Goal: Task Accomplishment & Management: Complete application form

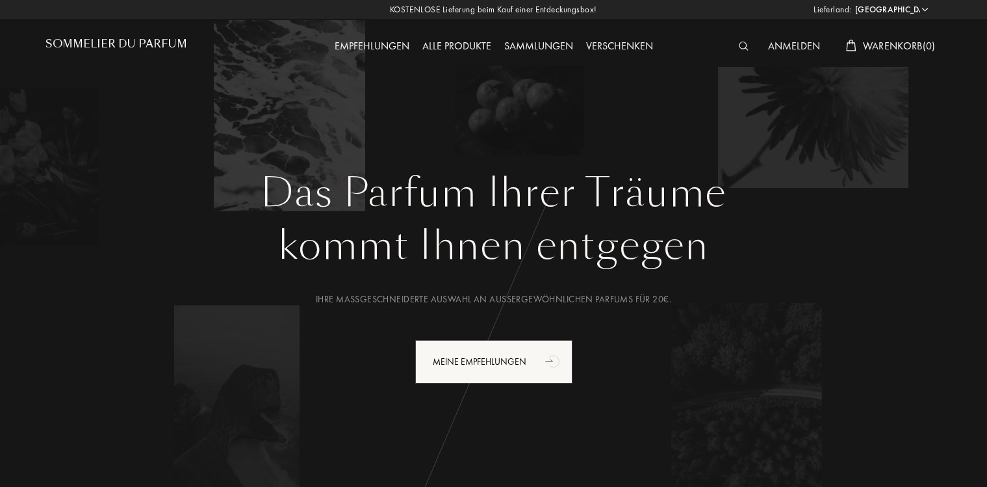
select select "DE"
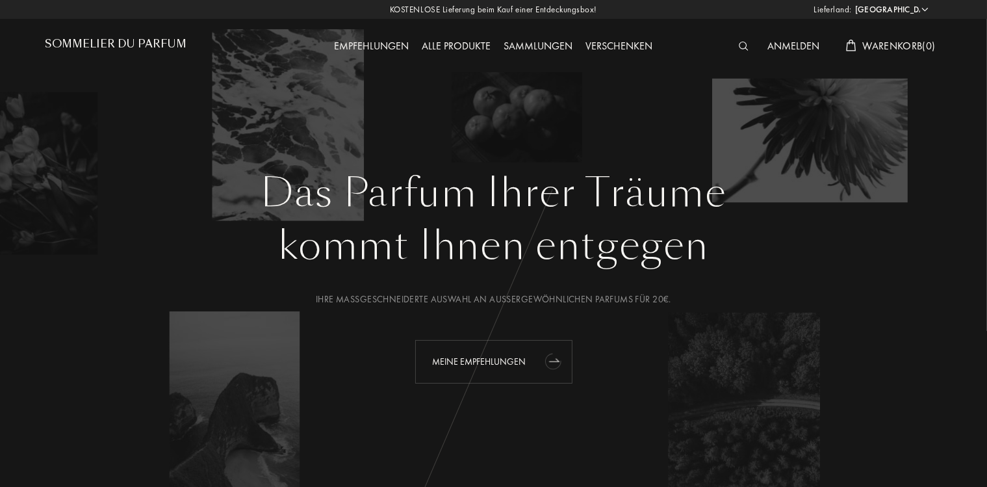
click at [530, 365] on div "Meine Empfehlungen" at bounding box center [493, 362] width 157 height 44
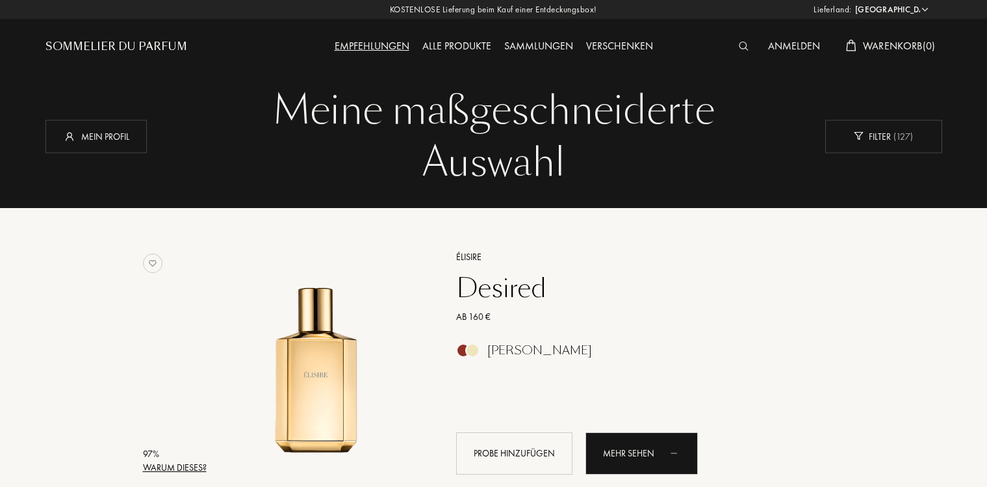
select select "DE"
click at [122, 135] on div "Mein Profil" at bounding box center [95, 136] width 101 height 33
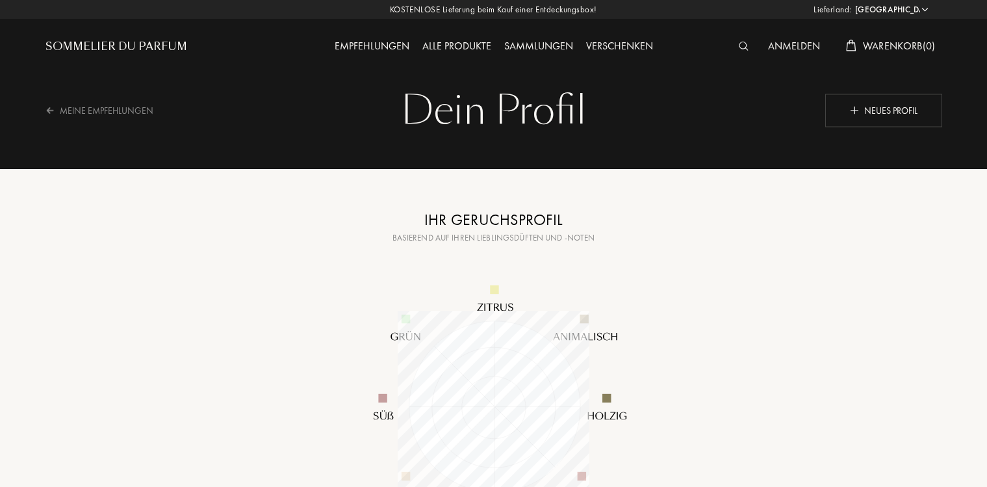
select select "DE"
click at [851, 110] on img at bounding box center [854, 109] width 9 height 9
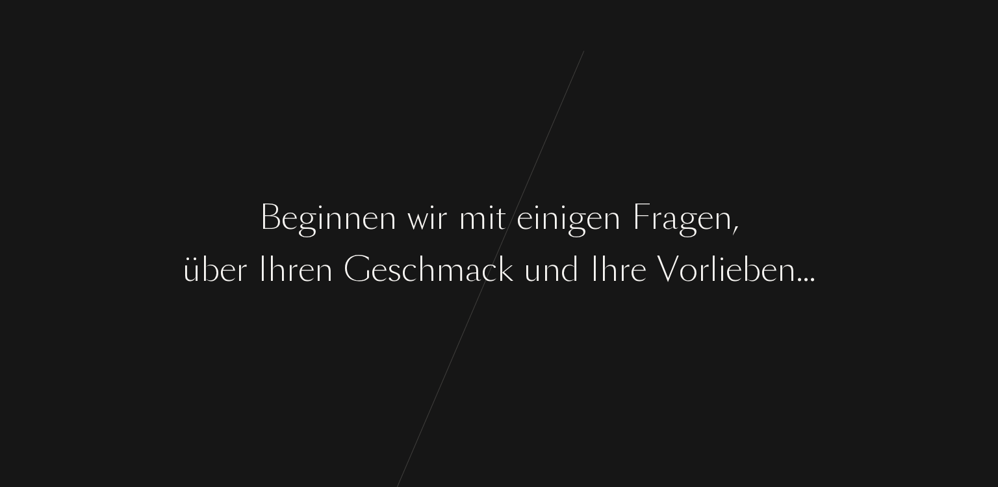
click at [463, 203] on div "m" at bounding box center [472, 217] width 29 height 49
click at [506, 266] on div "k" at bounding box center [505, 269] width 16 height 49
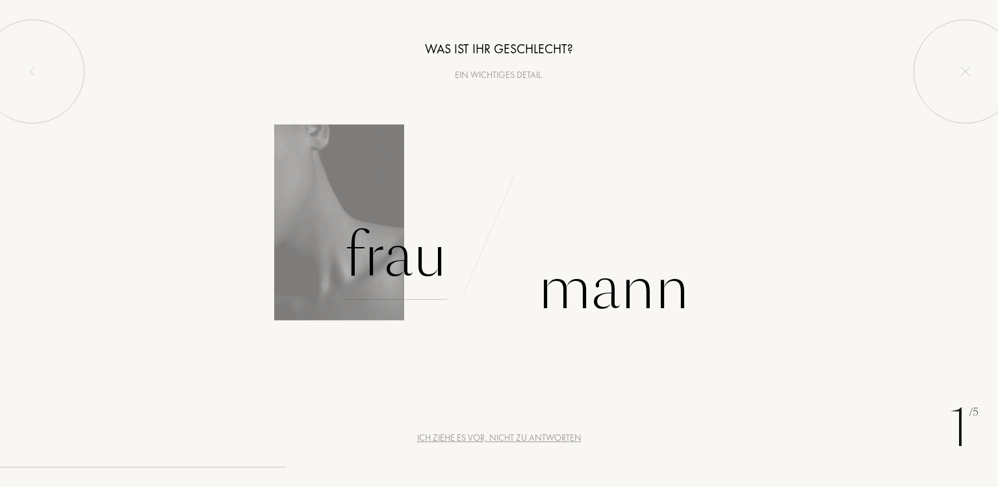
click at [392, 276] on div "Frau" at bounding box center [395, 256] width 103 height 88
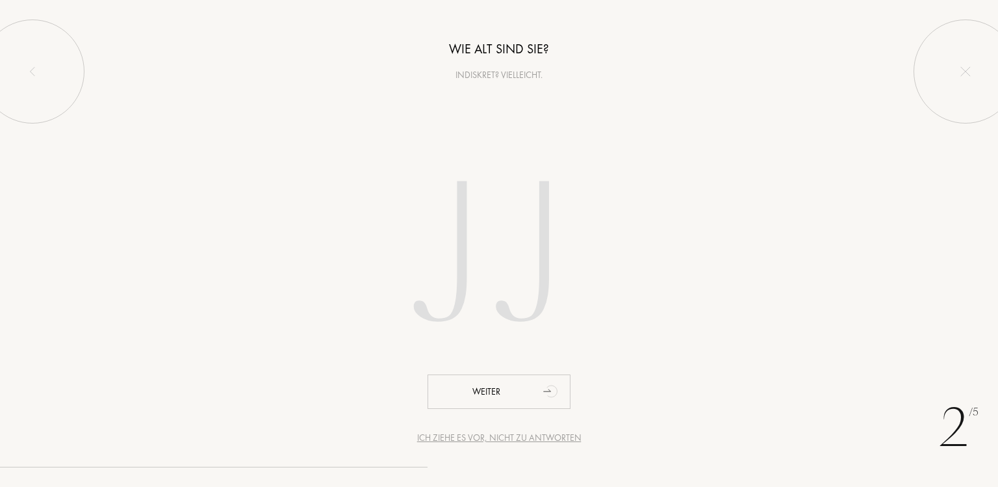
click at [443, 288] on input "number" at bounding box center [499, 258] width 370 height 263
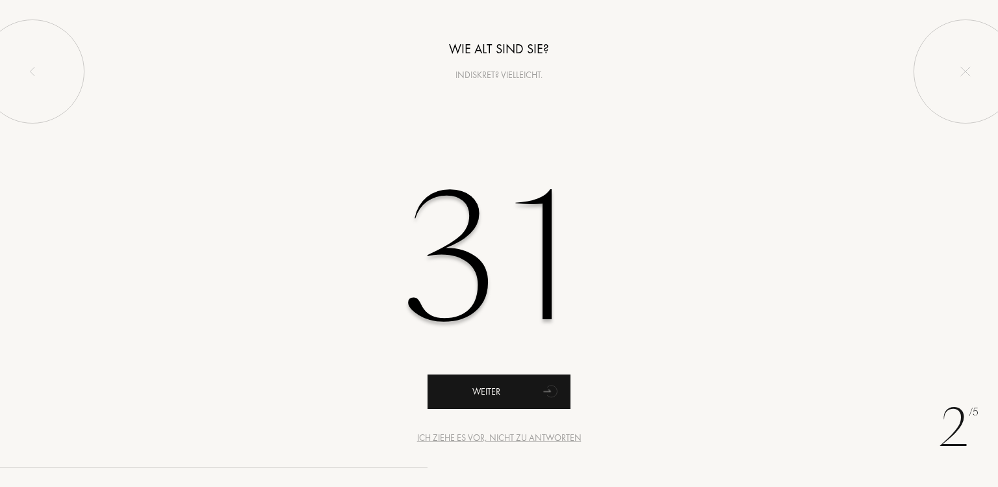
type input "31"
click at [463, 396] on div "Weiter" at bounding box center [499, 391] width 143 height 34
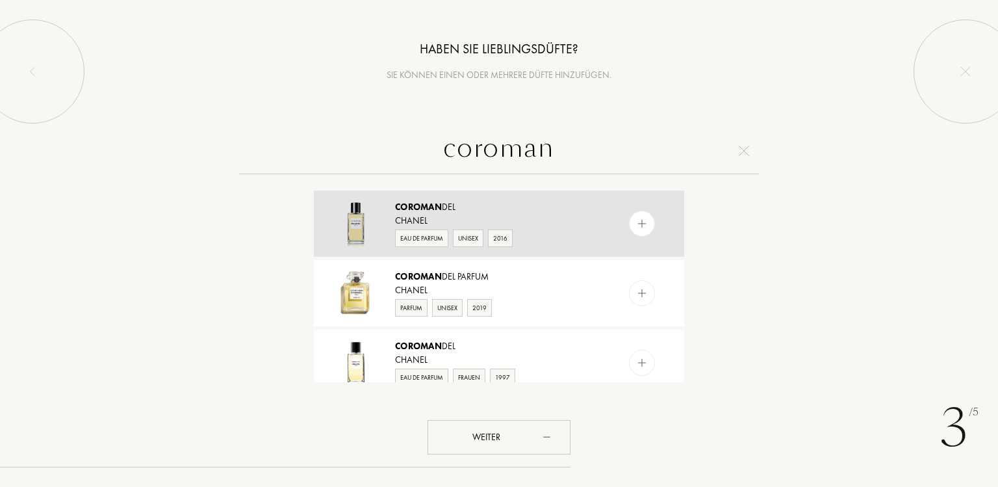
type input "coroman"
click at [593, 214] on div "Chanel" at bounding box center [498, 221] width 207 height 14
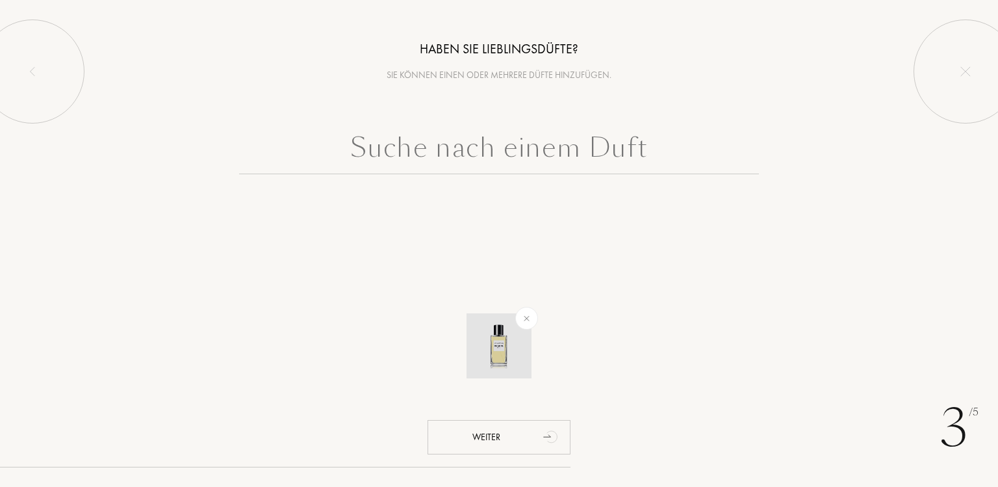
click at [496, 340] on img at bounding box center [498, 345] width 45 height 45
click at [554, 151] on input "text" at bounding box center [499, 150] width 520 height 47
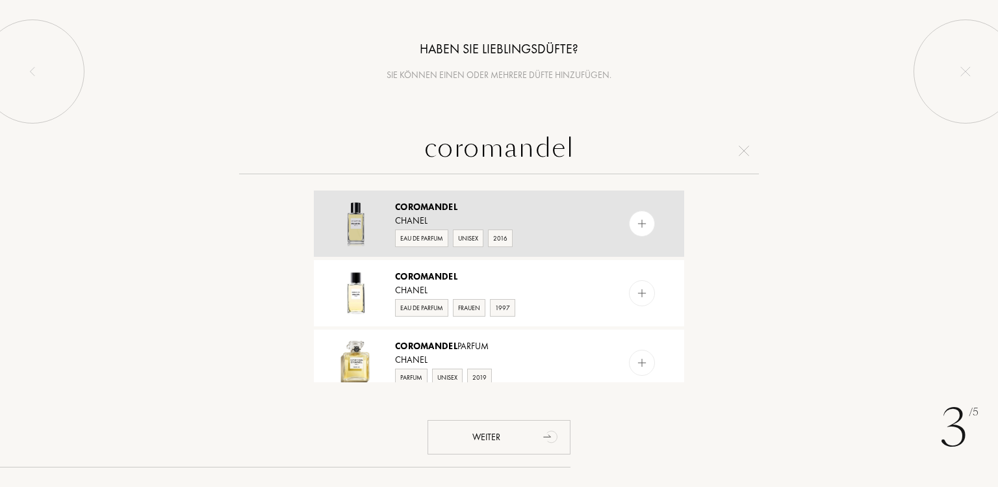
type input "coromandel"
click at [571, 217] on div "Chanel" at bounding box center [498, 221] width 207 height 14
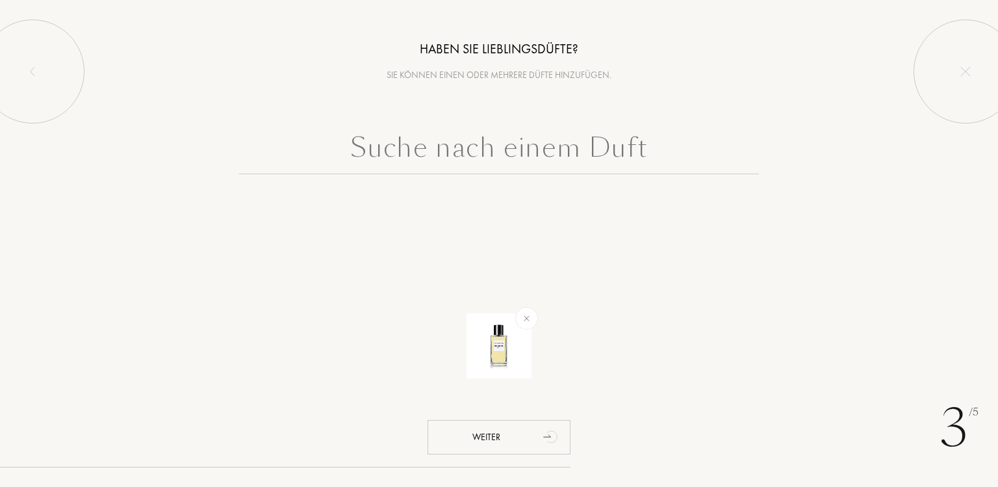
click at [592, 149] on input "text" at bounding box center [499, 150] width 520 height 47
type input "b"
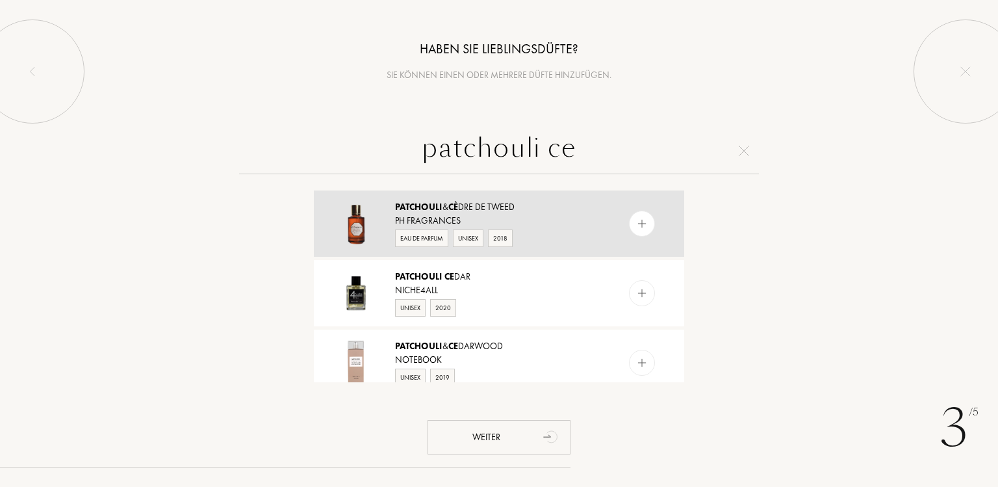
type input "patchouli ce"
click at [602, 199] on div "Patchouli & Cè dre de Tweed pH fragrances Eau de Parfum Unisex 2018" at bounding box center [499, 223] width 370 height 66
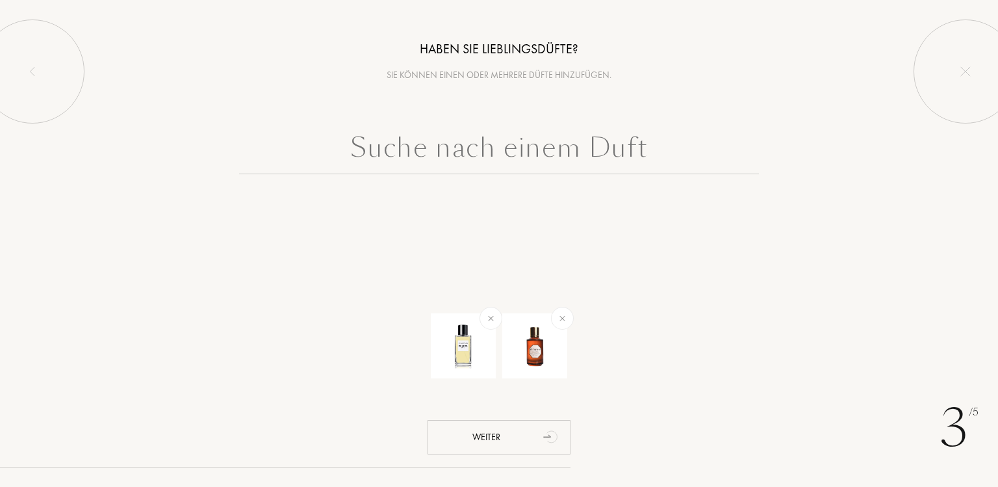
click at [509, 138] on input "text" at bounding box center [499, 150] width 520 height 47
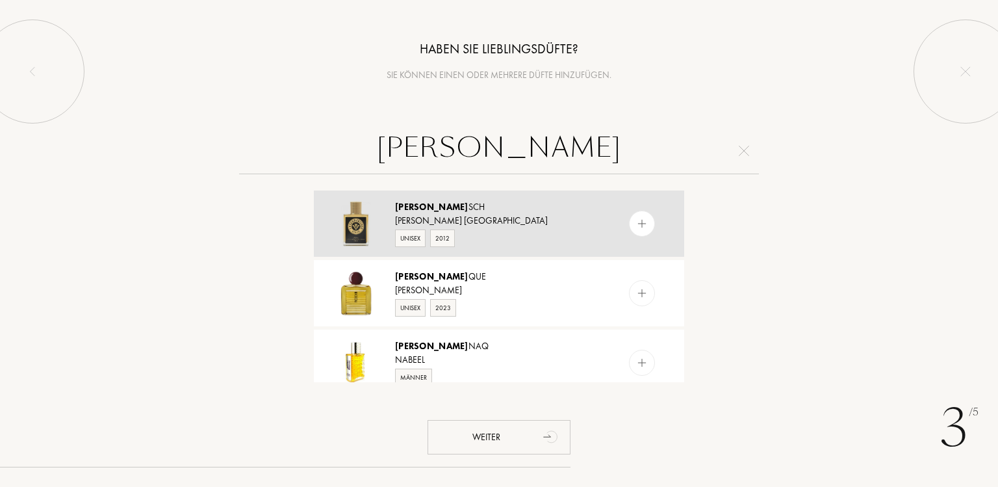
type input "rau"
click at [569, 207] on div "Rau sch" at bounding box center [498, 207] width 207 height 14
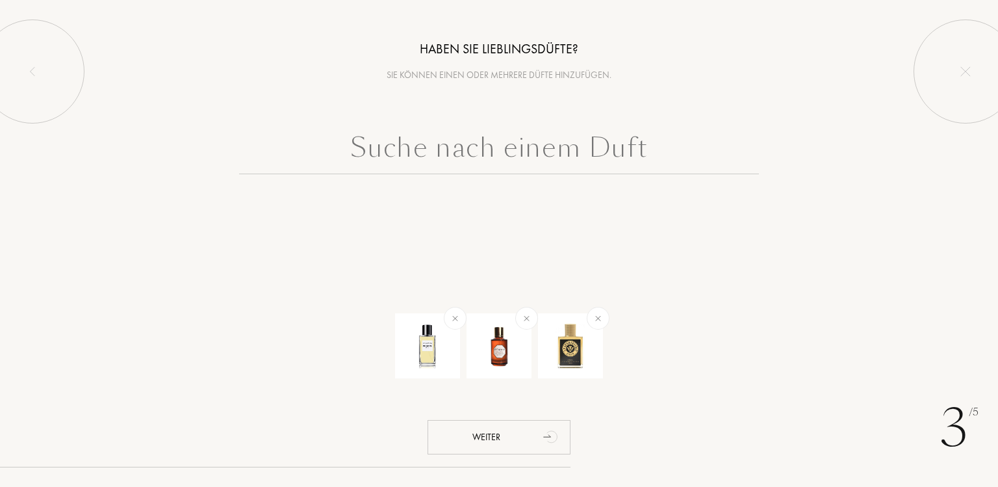
click at [580, 148] on input "text" at bounding box center [499, 150] width 520 height 47
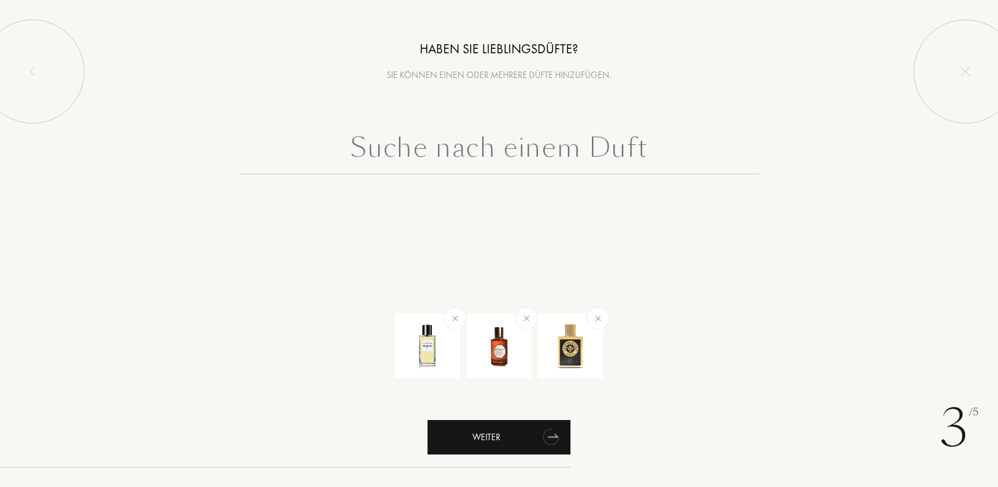
click at [517, 454] on div "Weiter" at bounding box center [499, 437] width 143 height 34
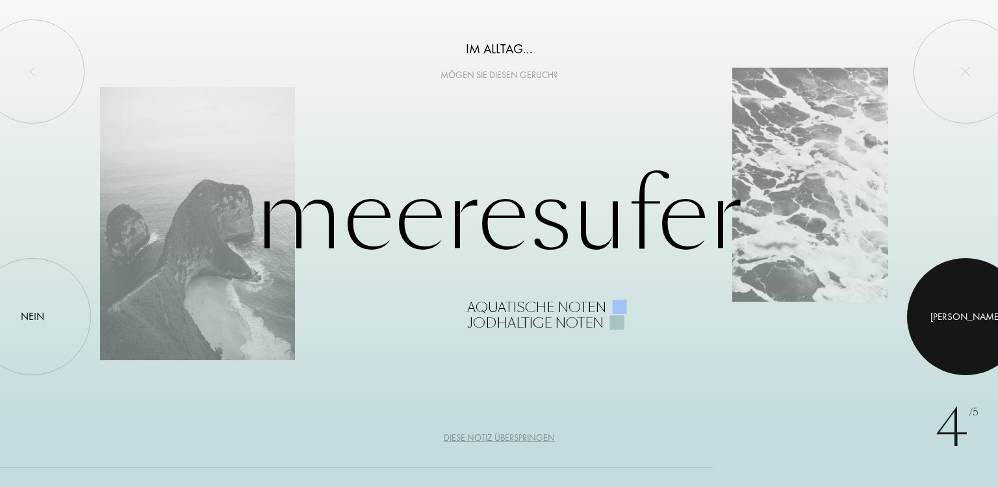
click at [997, 281] on div at bounding box center [965, 316] width 117 height 117
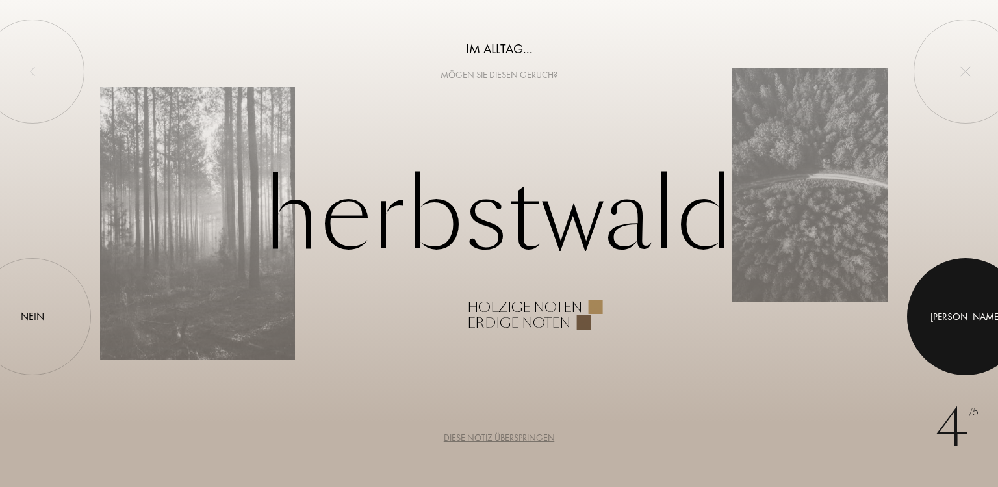
click at [997, 281] on div at bounding box center [965, 316] width 117 height 117
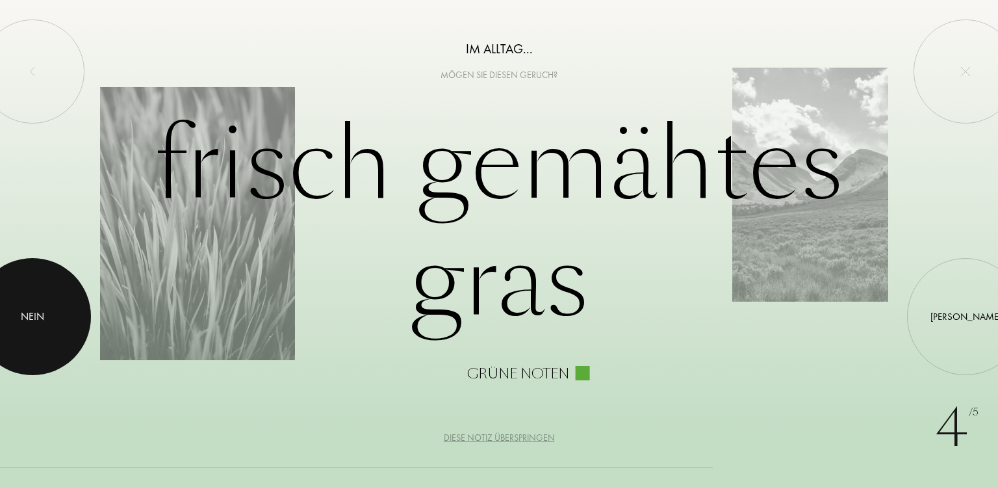
click at [36, 311] on div "Nein" at bounding box center [32, 317] width 23 height 16
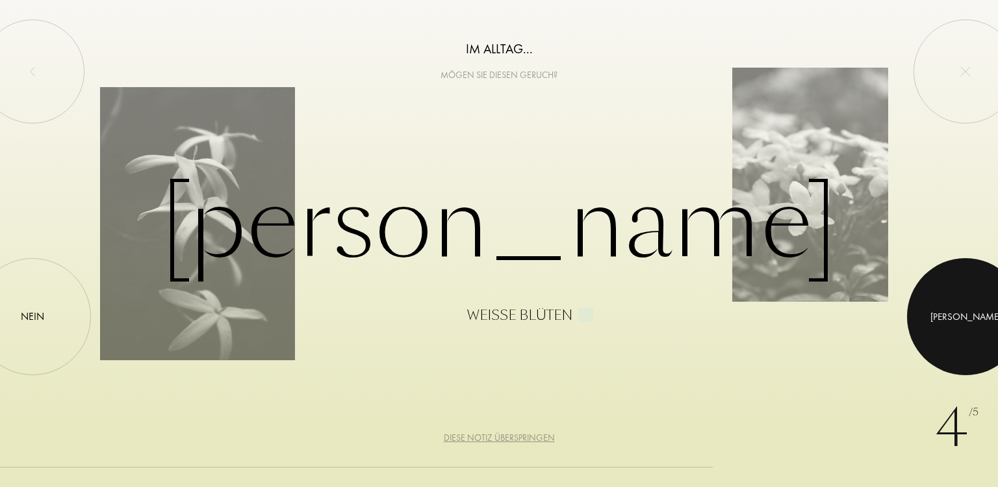
click at [941, 323] on div at bounding box center [965, 316] width 117 height 117
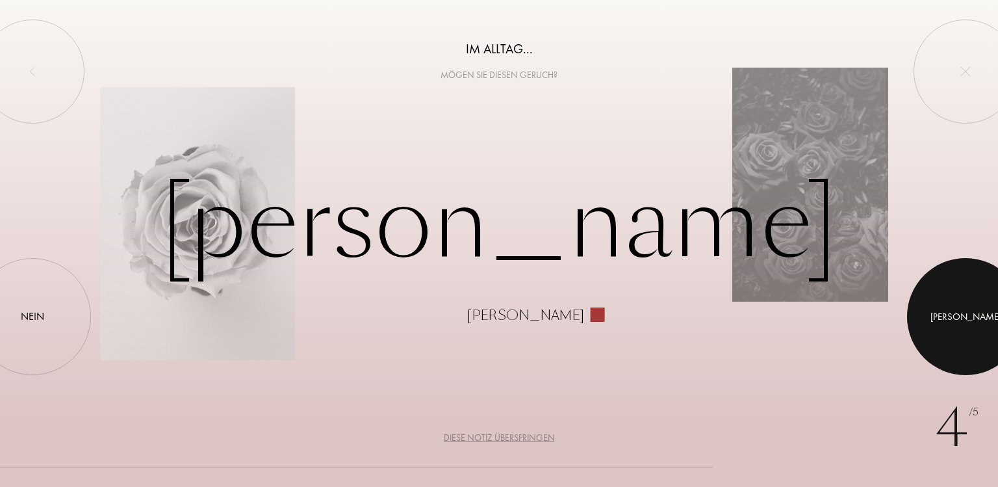
click at [941, 323] on div at bounding box center [965, 316] width 117 height 117
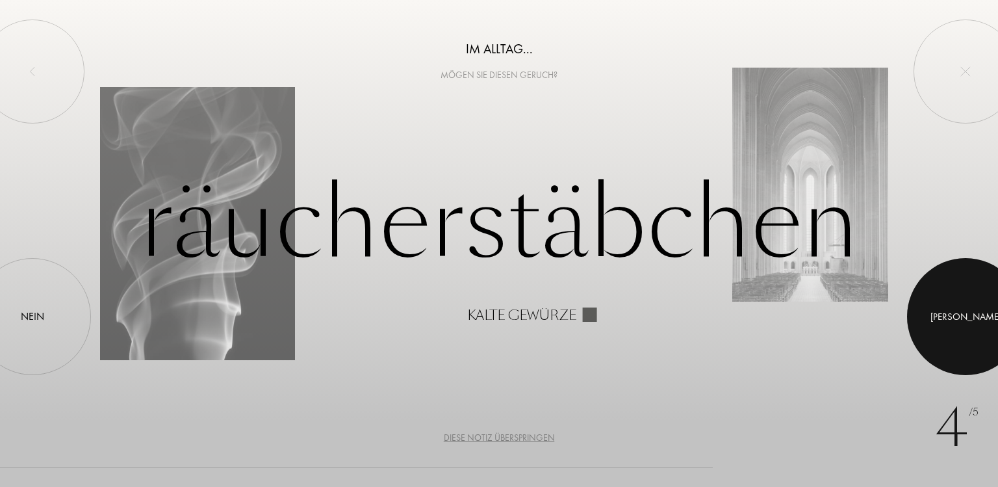
click at [941, 323] on div at bounding box center [965, 316] width 117 height 117
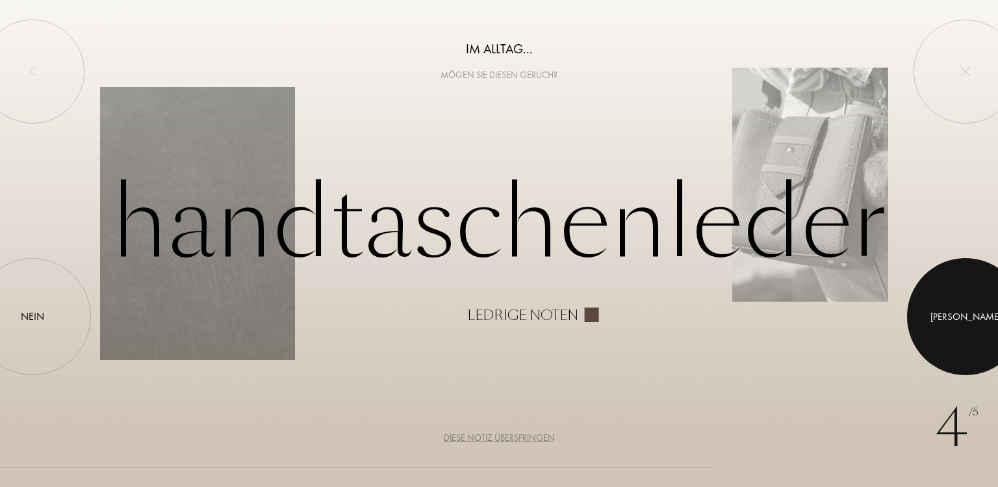
click at [941, 323] on div at bounding box center [965, 316] width 117 height 117
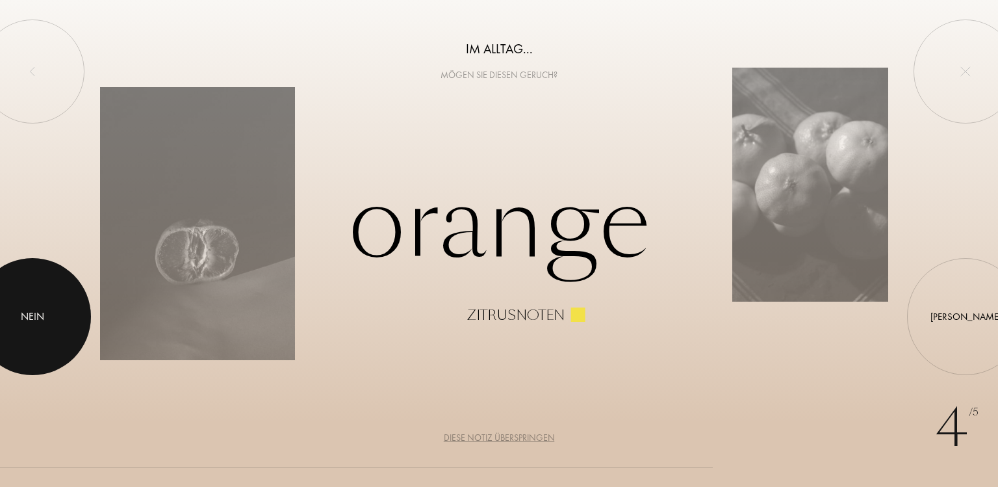
click at [31, 282] on div at bounding box center [32, 316] width 117 height 117
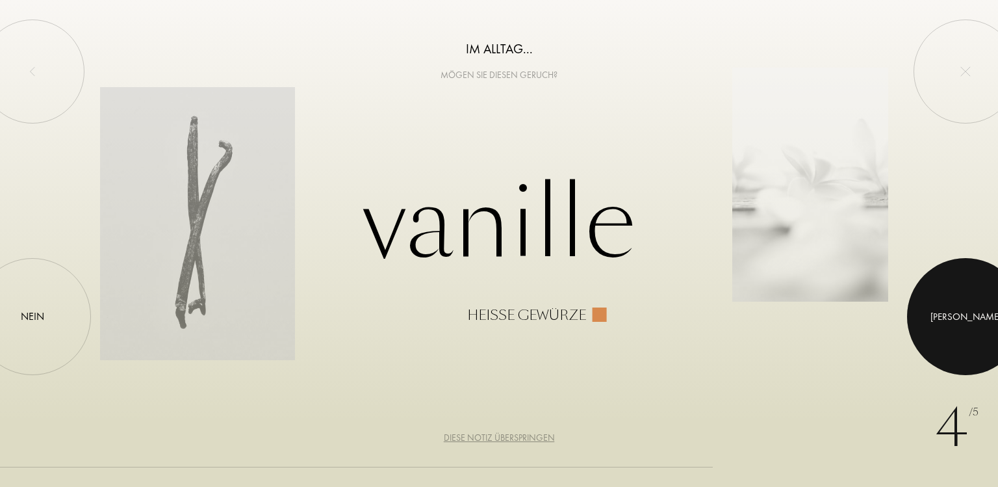
click at [958, 282] on div at bounding box center [965, 316] width 117 height 117
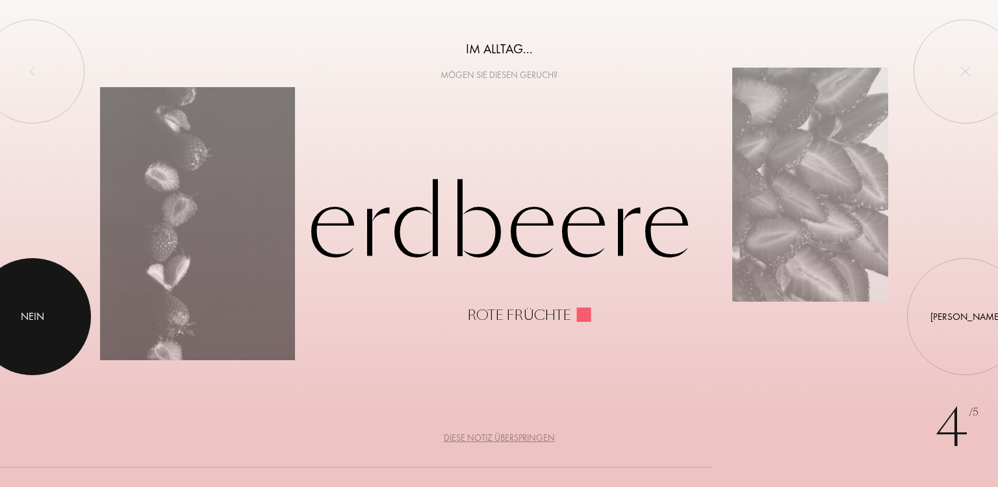
click at [61, 299] on div at bounding box center [32, 316] width 117 height 117
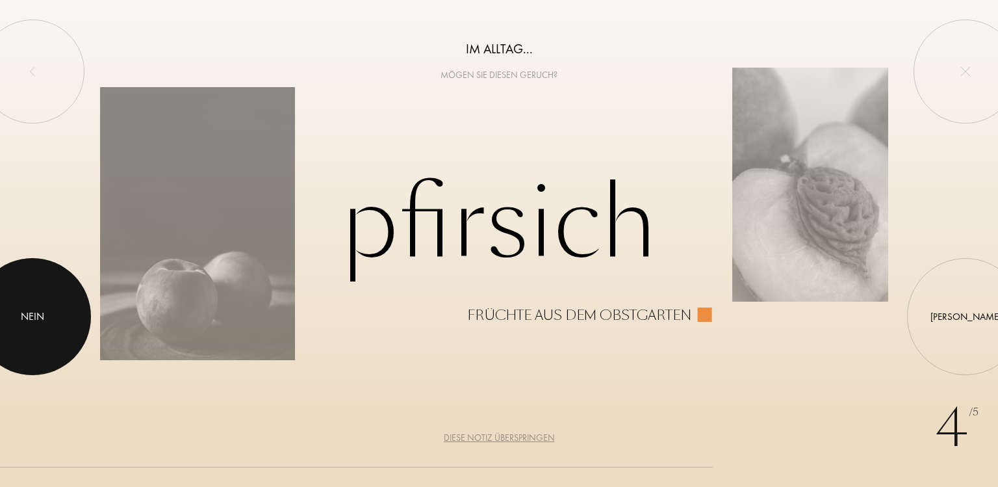
click at [33, 332] on div at bounding box center [32, 316] width 117 height 117
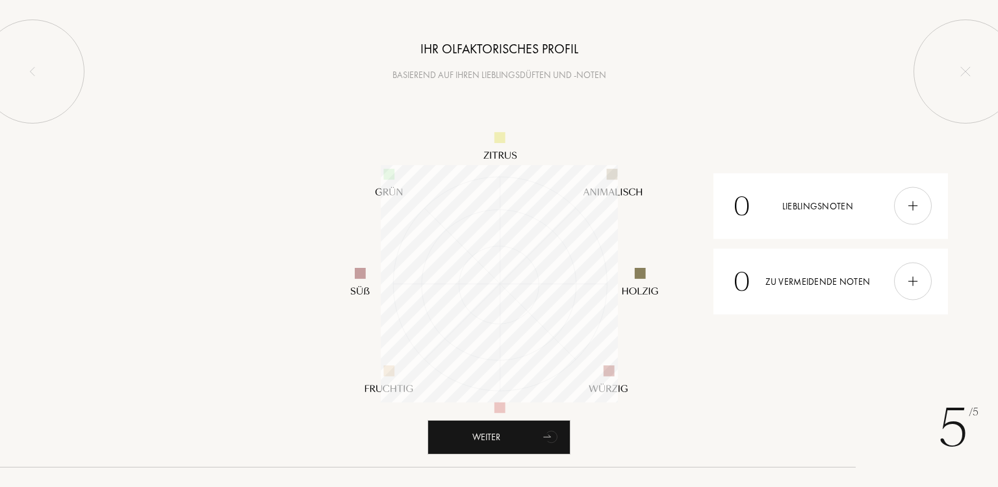
scroll to position [237, 237]
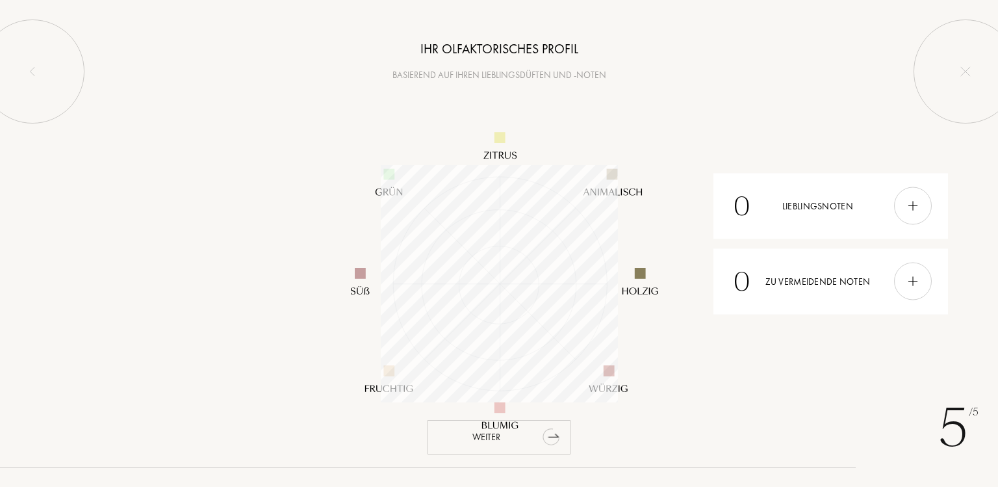
click at [451, 444] on div "Weiter" at bounding box center [499, 437] width 143 height 34
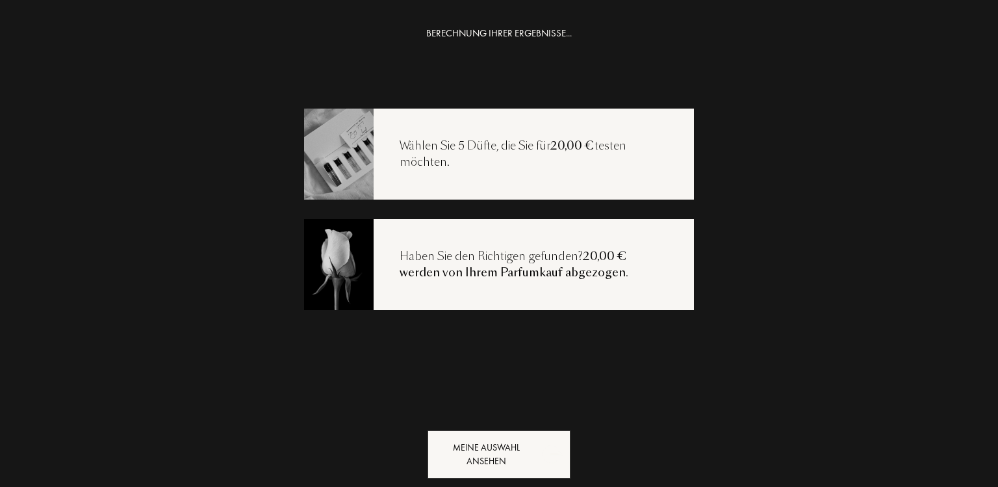
click at [451, 444] on div "Meine Auswahl ansehen" at bounding box center [499, 454] width 143 height 48
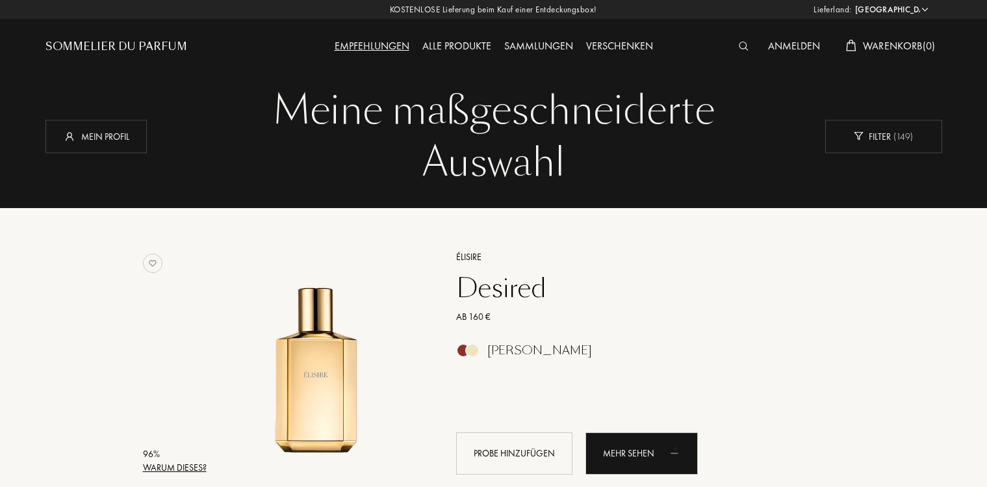
select select "DE"
